Goal: Task Accomplishment & Management: Use online tool/utility

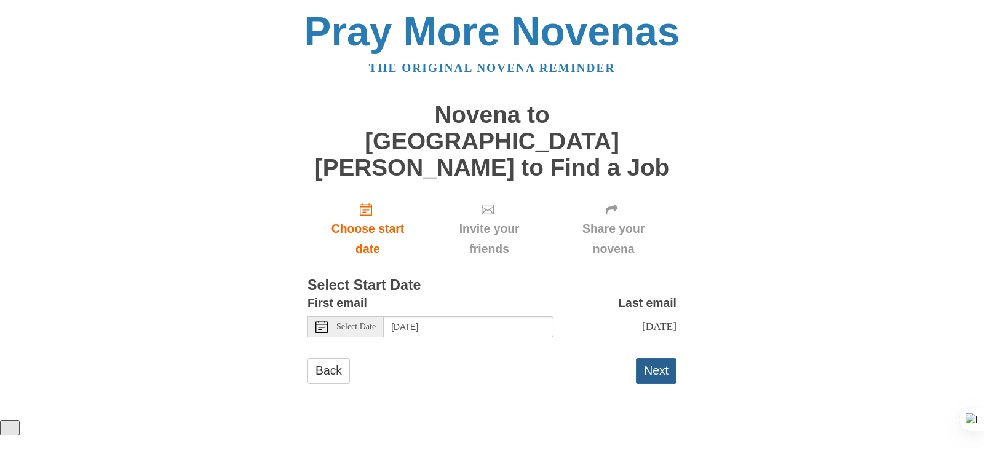
click at [651, 358] on button "Next" at bounding box center [656, 370] width 41 height 25
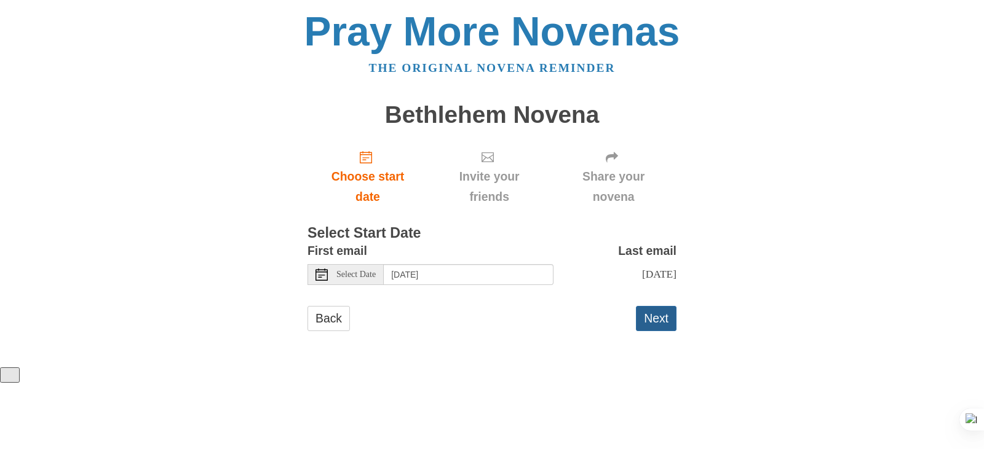
click at [665, 317] on button "Next" at bounding box center [656, 318] width 41 height 25
click at [653, 323] on button "Next" at bounding box center [656, 318] width 41 height 25
click at [652, 331] on button "Next" at bounding box center [656, 318] width 41 height 25
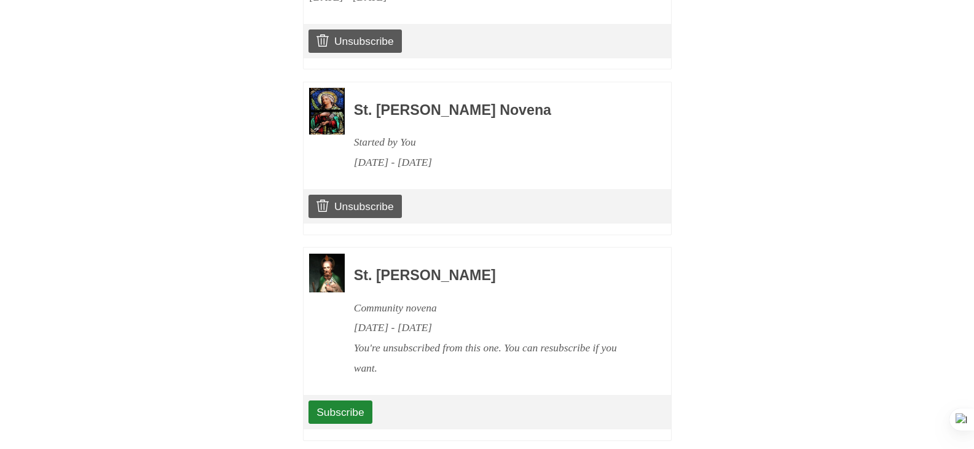
scroll to position [948, 0]
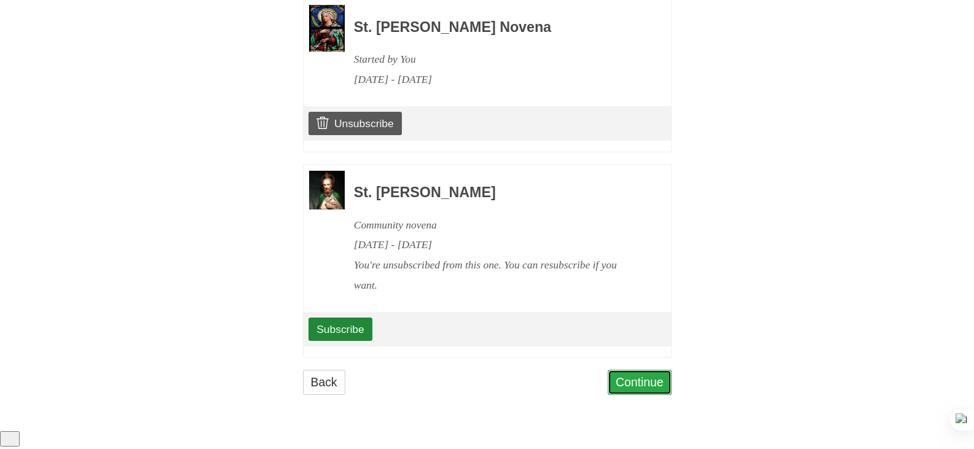
click at [633, 395] on link "Continue" at bounding box center [640, 382] width 64 height 25
